Goal: Task Accomplishment & Management: Use online tool/utility

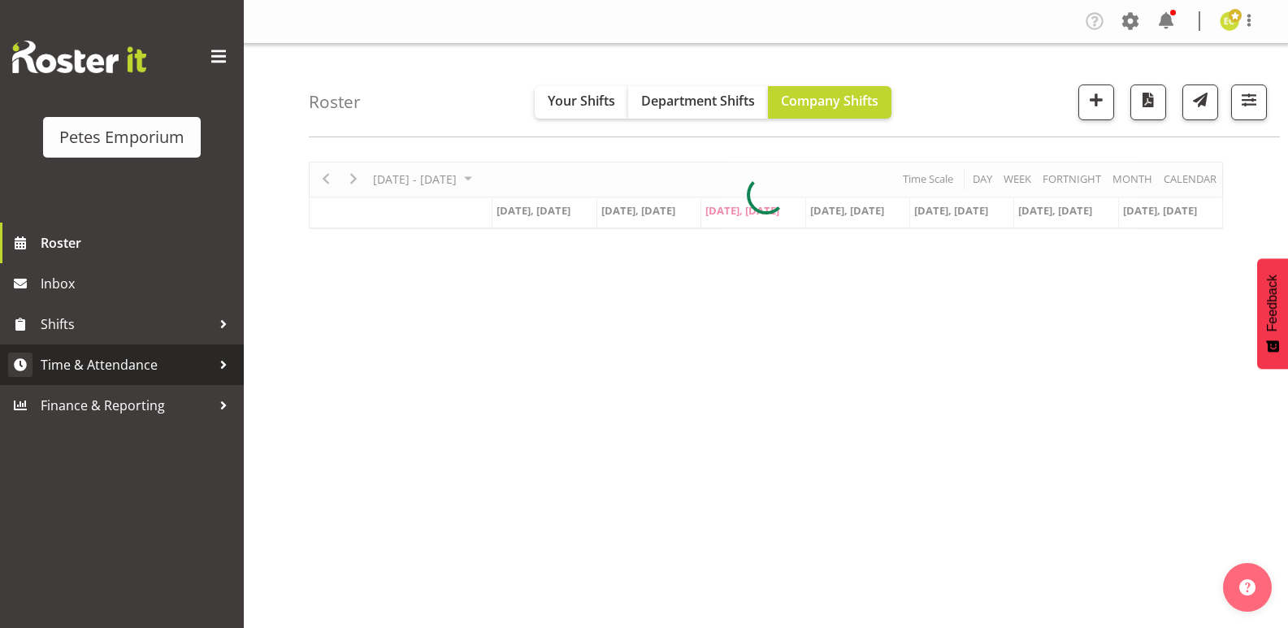
click at [201, 368] on span "Time & Attendance" at bounding box center [126, 365] width 171 height 24
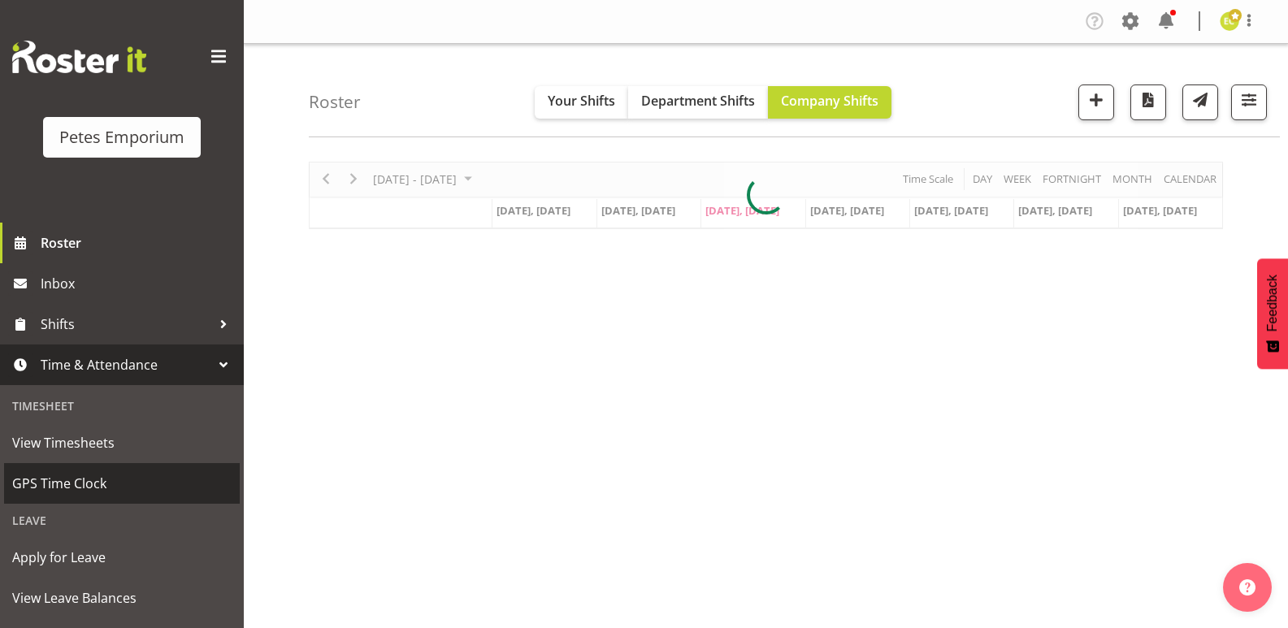
click at [86, 473] on span "GPS Time Clock" at bounding box center [121, 483] width 219 height 24
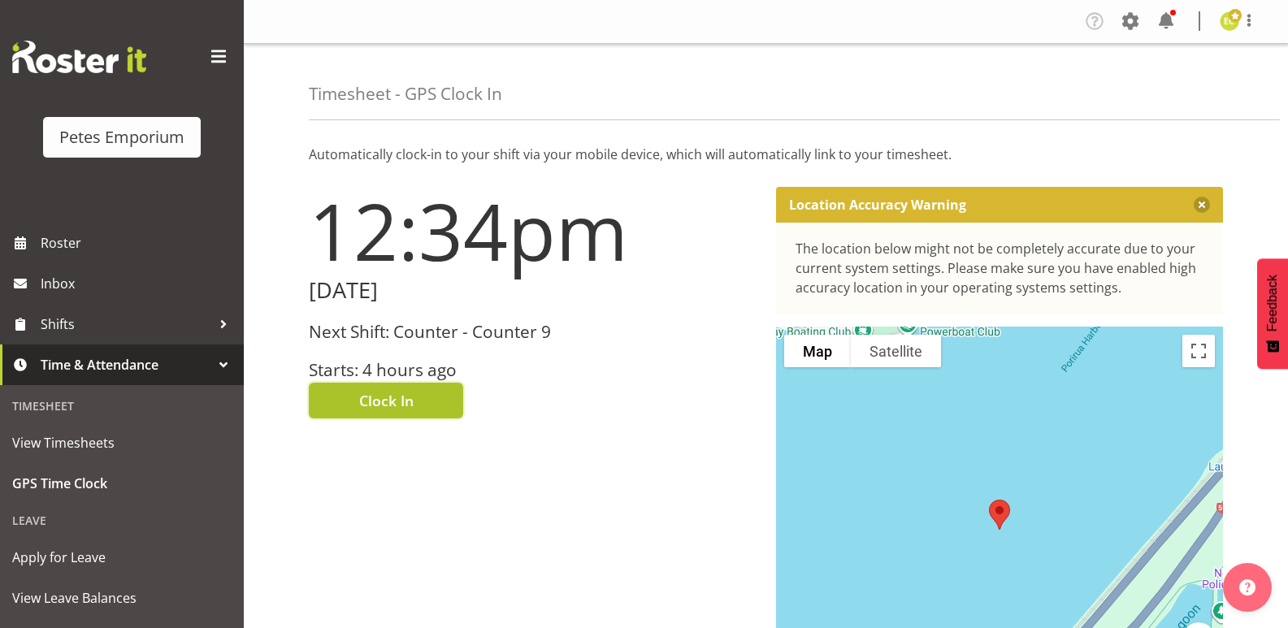
click at [383, 384] on button "Clock In" at bounding box center [386, 401] width 154 height 36
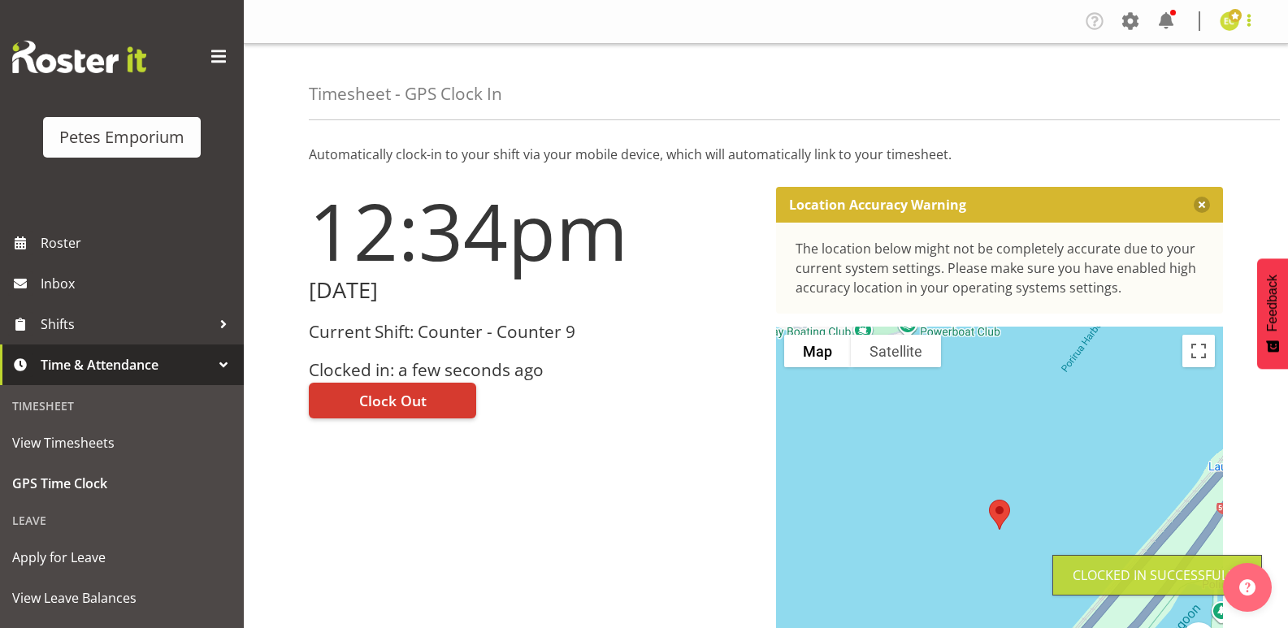
click at [1253, 24] on span at bounding box center [1248, 20] width 19 height 19
click at [1184, 90] on link "Log Out" at bounding box center [1180, 85] width 156 height 29
